Goal: Register for event/course

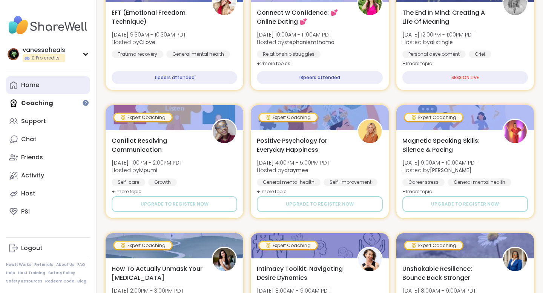
click at [31, 90] on link "Home" at bounding box center [48, 85] width 84 height 18
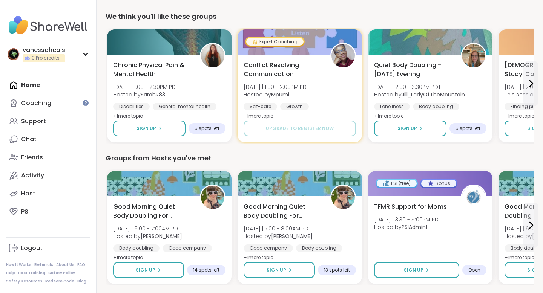
scroll to position [86, 0]
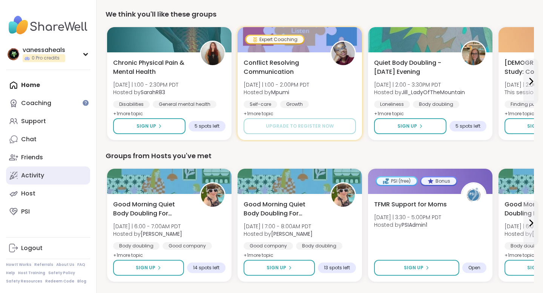
click at [64, 177] on link "Activity" at bounding box center [48, 176] width 84 height 18
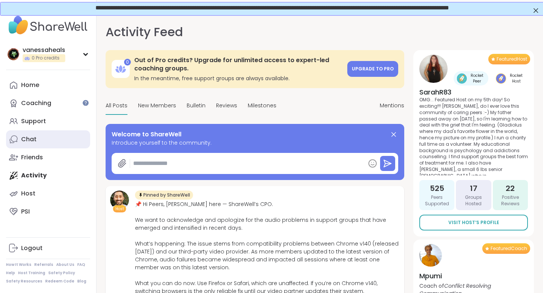
click at [38, 141] on link "Chat" at bounding box center [48, 140] width 84 height 18
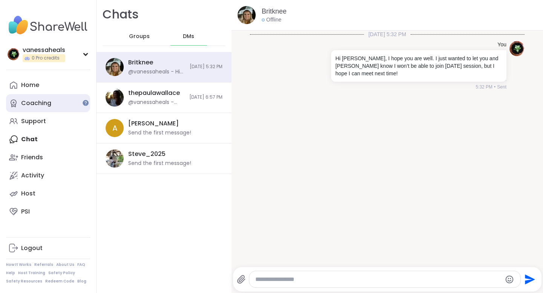
click at [35, 108] on link "Coaching" at bounding box center [48, 103] width 84 height 18
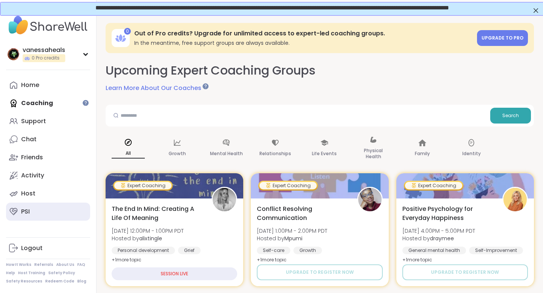
click at [28, 216] on div "PSI" at bounding box center [25, 212] width 9 height 8
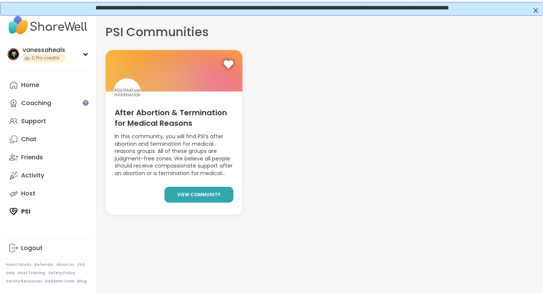
click at [184, 195] on span "view community" at bounding box center [198, 195] width 43 height 7
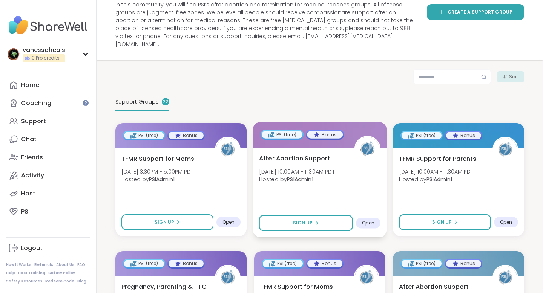
scroll to position [105, 0]
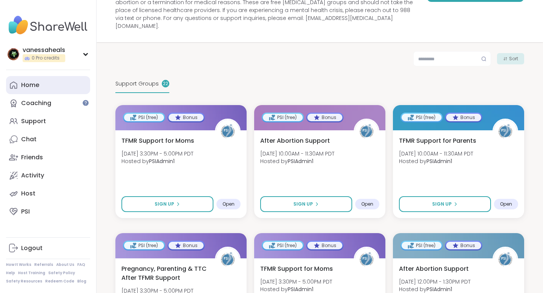
click at [35, 84] on div "Home" at bounding box center [30, 85] width 18 height 8
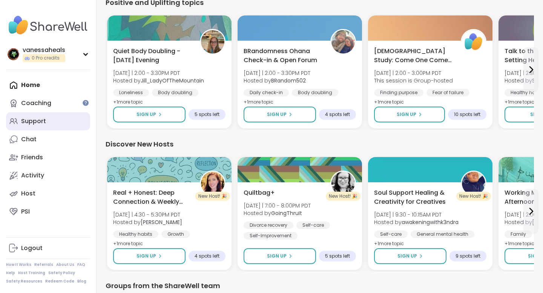
click at [59, 120] on link "Support" at bounding box center [48, 121] width 84 height 18
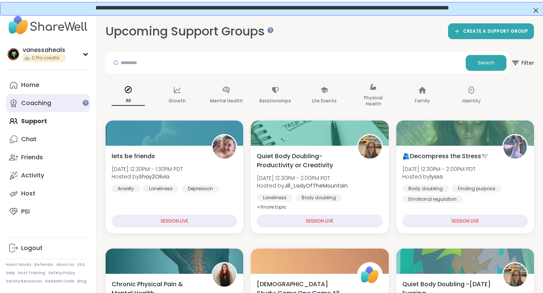
click at [68, 104] on link "Coaching" at bounding box center [48, 103] width 84 height 18
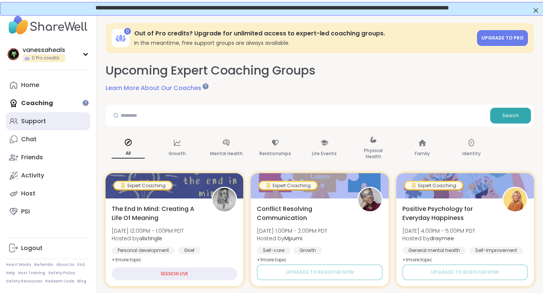
click at [45, 118] on div "Support" at bounding box center [33, 121] width 25 height 8
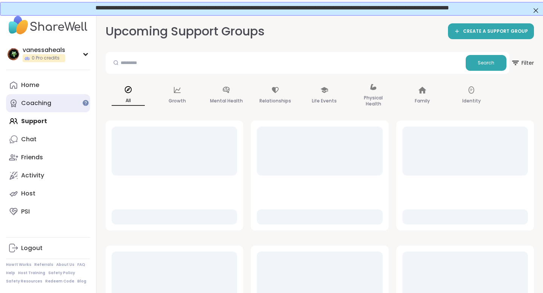
click at [28, 105] on div "Coaching" at bounding box center [36, 103] width 30 height 8
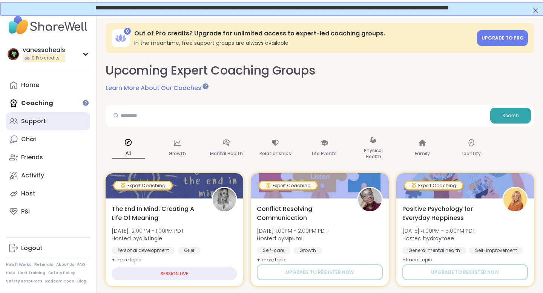
click at [43, 121] on div "Support" at bounding box center [33, 121] width 25 height 8
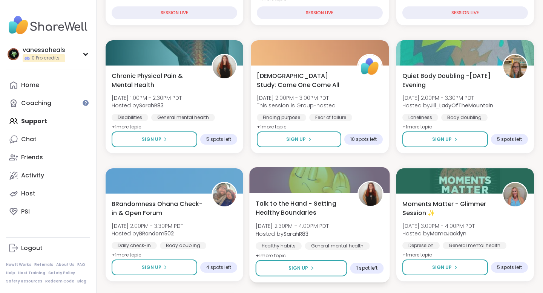
click at [321, 238] on div "Talk to the Hand - Setting Healthy Boundaries [DATE] 2:30PM - 4:00PM PDT Hosted…" at bounding box center [320, 229] width 128 height 61
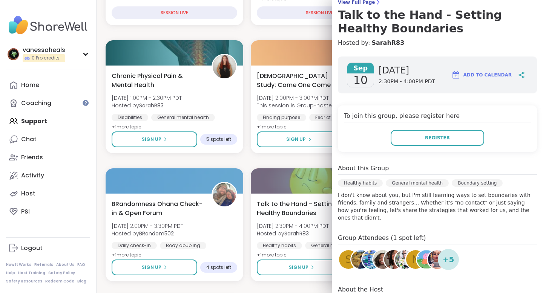
scroll to position [70, 0]
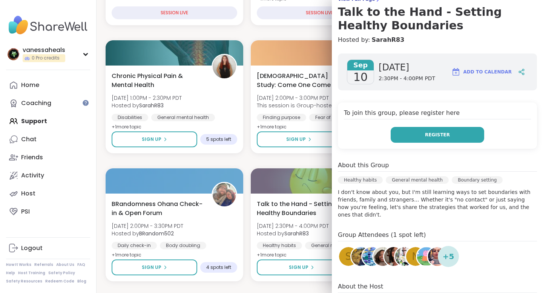
click at [419, 138] on button "Register" at bounding box center [438, 135] width 94 height 16
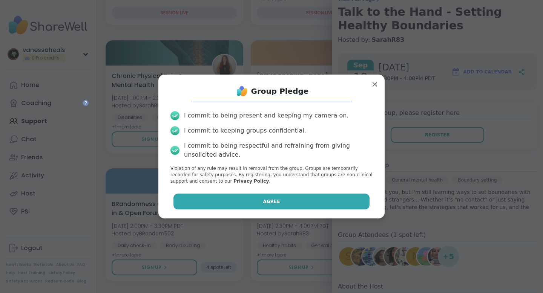
click at [286, 200] on button "Agree" at bounding box center [272, 202] width 197 height 16
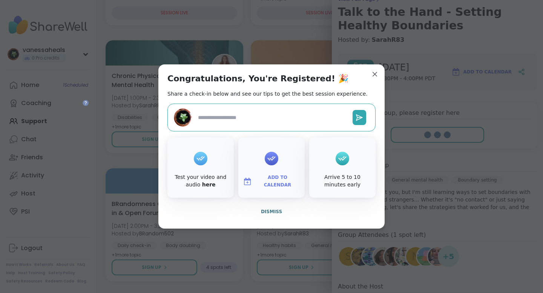
type textarea "*"
click at [201, 158] on icon at bounding box center [201, 159] width 8 height 5
click at [200, 161] on icon at bounding box center [201, 159] width 12 height 12
click at [195, 167] on div at bounding box center [201, 159] width 14 height 30
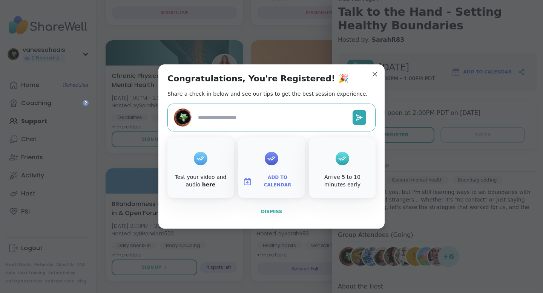
click at [273, 212] on span "Dismiss" at bounding box center [271, 211] width 21 height 5
